Goal: Navigation & Orientation: Understand site structure

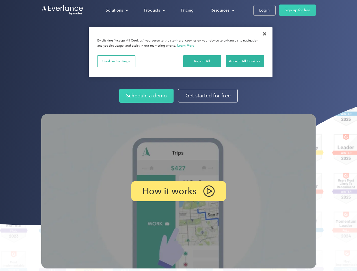
click at [178, 136] on img at bounding box center [178, 191] width 275 height 155
click at [117, 10] on div "Solutions" at bounding box center [114, 10] width 17 height 7
click at [154, 10] on div "Products" at bounding box center [152, 10] width 16 height 7
click at [222, 10] on div "Resources" at bounding box center [220, 10] width 19 height 7
click at [178, 191] on p "How it works" at bounding box center [169, 191] width 54 height 7
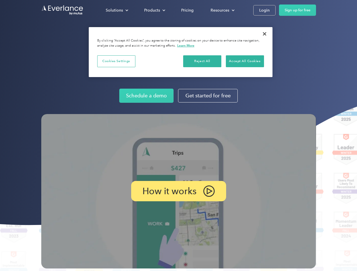
click at [116, 61] on button "Cookies Settings" at bounding box center [116, 61] width 38 height 12
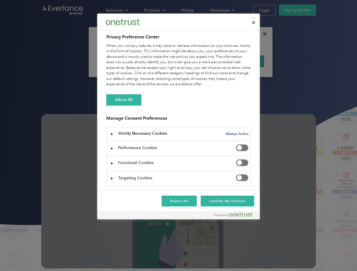
click at [202, 61] on div "When you visit any website, it may store or retrieve information on your browse…" at bounding box center [178, 65] width 145 height 44
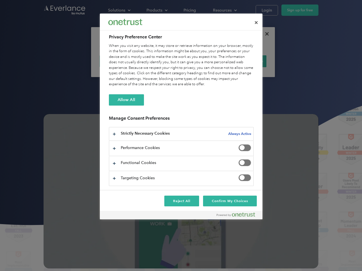
click at [245, 61] on div "When you visit any website, it may store or retrieve information on your browse…" at bounding box center [181, 65] width 145 height 44
click at [264, 34] on div at bounding box center [181, 135] width 362 height 271
